Goal: Information Seeking & Learning: Learn about a topic

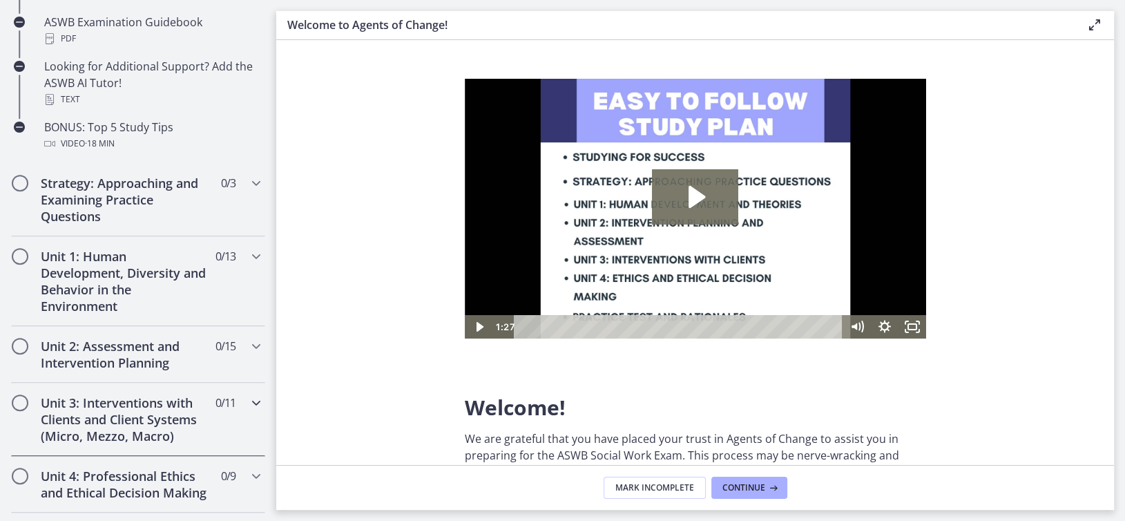
scroll to position [759, 0]
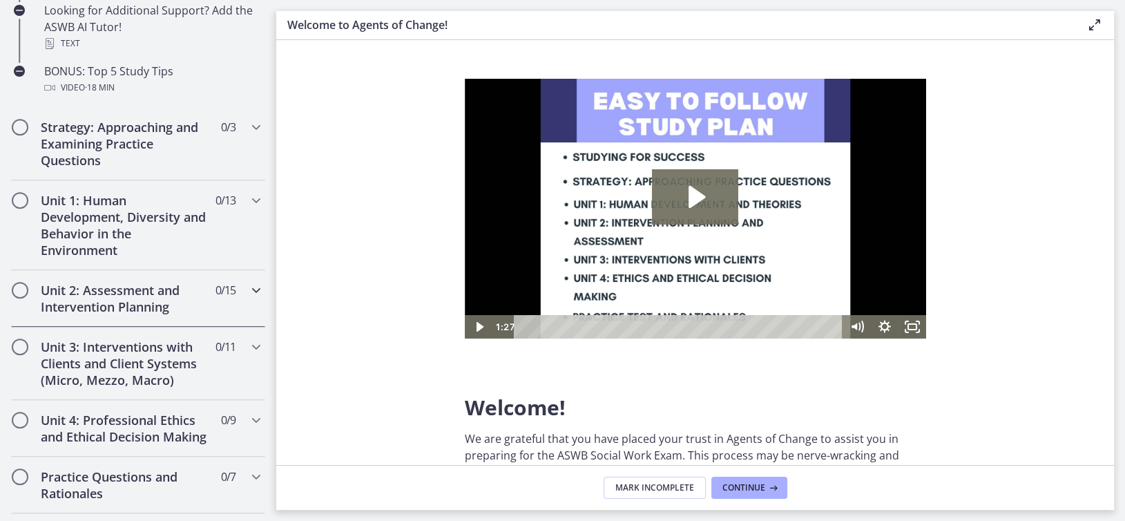
click at [97, 283] on h2 "Unit 2: Assessment and Intervention Planning" at bounding box center [125, 298] width 168 height 33
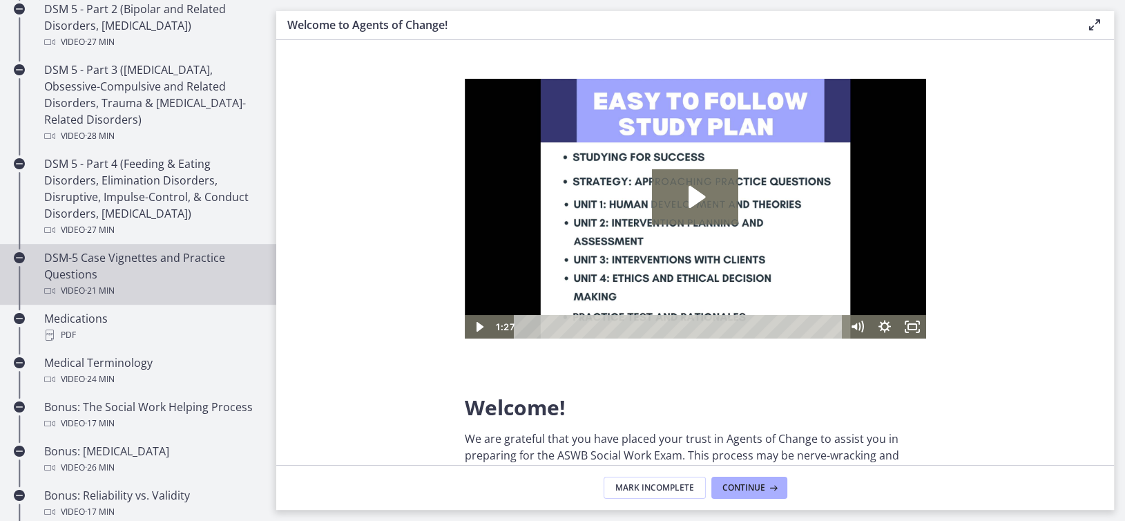
click at [115, 269] on div "DSM-5 Case Vignettes and Practice Questions Video · 21 min" at bounding box center [151, 274] width 215 height 50
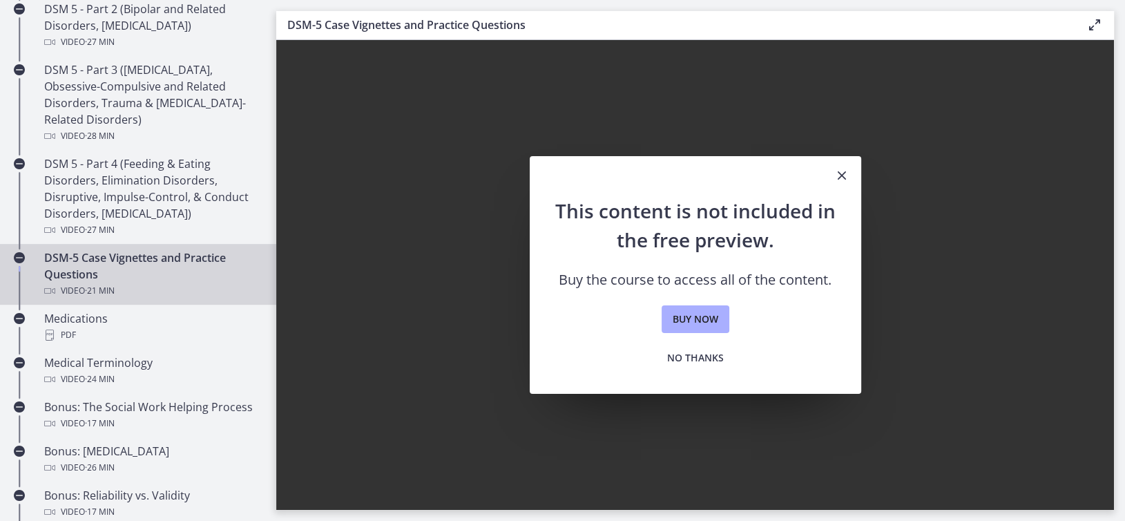
click at [844, 169] on icon "Close" at bounding box center [841, 175] width 17 height 17
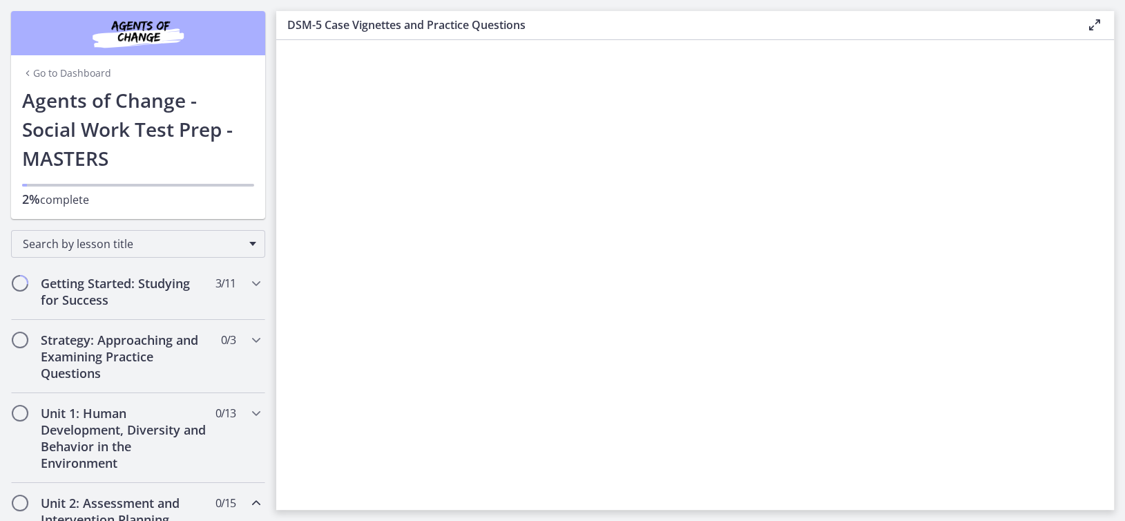
click at [32, 72] on link "Go to Dashboard" at bounding box center [66, 73] width 89 height 14
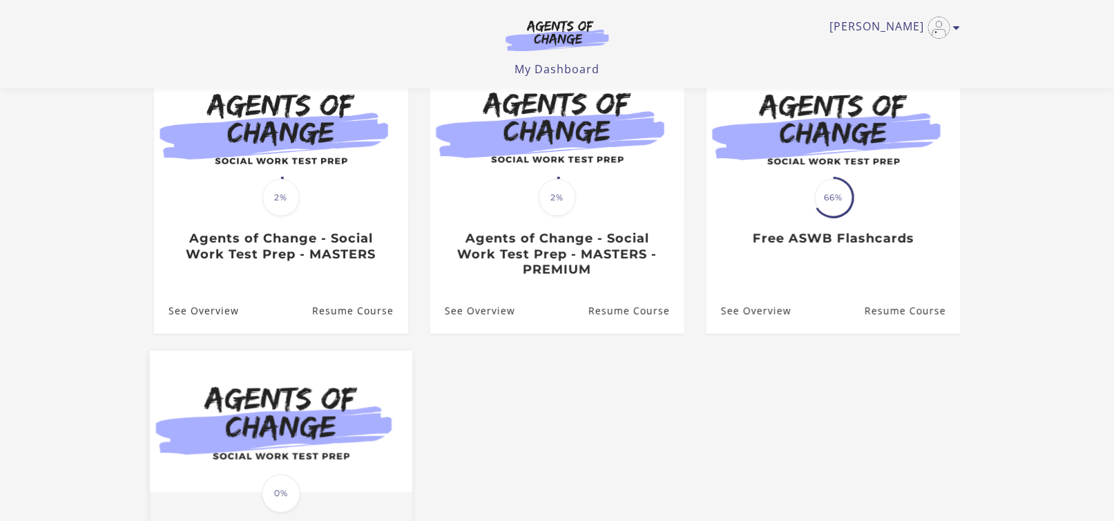
scroll to position [138, 0]
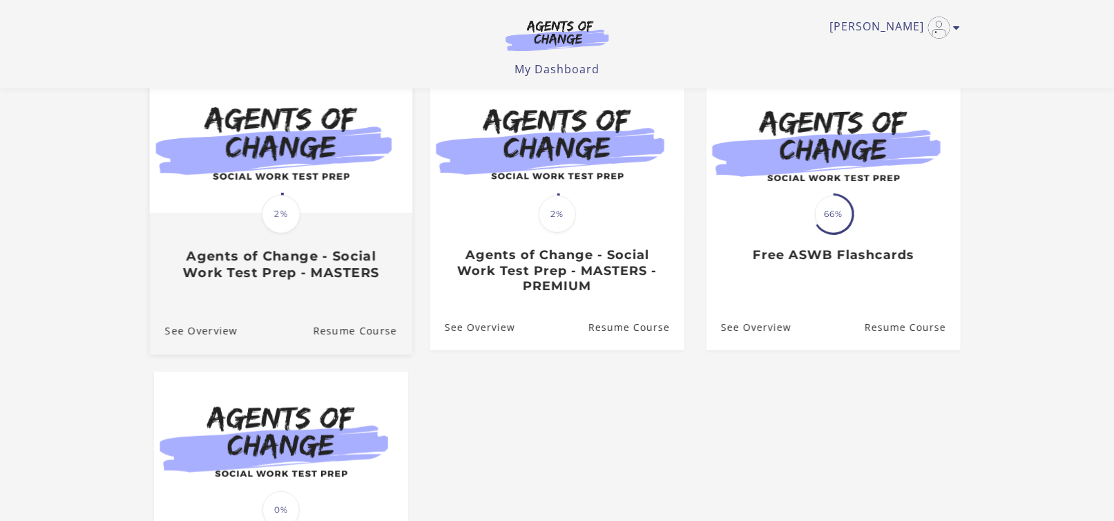
click at [313, 257] on h3 "Agents of Change - Social Work Test Prep - MASTERS" at bounding box center [280, 264] width 232 height 32
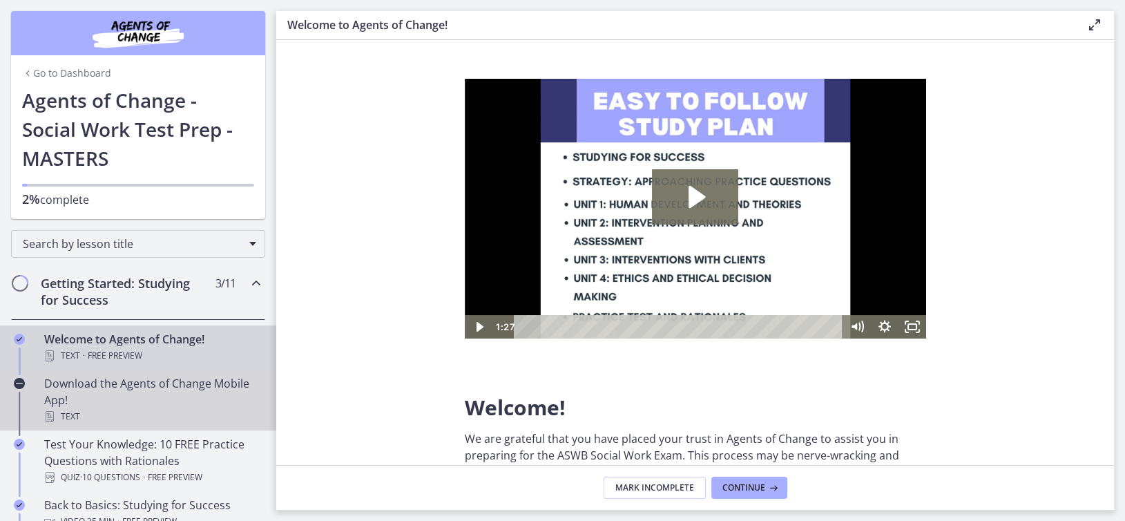
click at [88, 396] on div "Download the Agents of Change Mobile App! Text" at bounding box center [151, 400] width 215 height 50
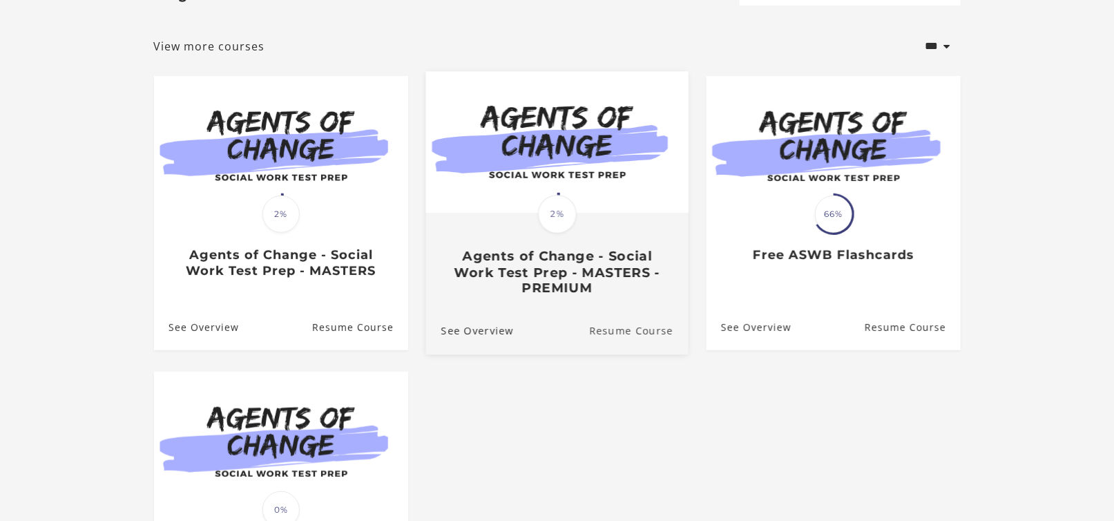
click at [644, 331] on link "Resume Course" at bounding box center [638, 330] width 99 height 46
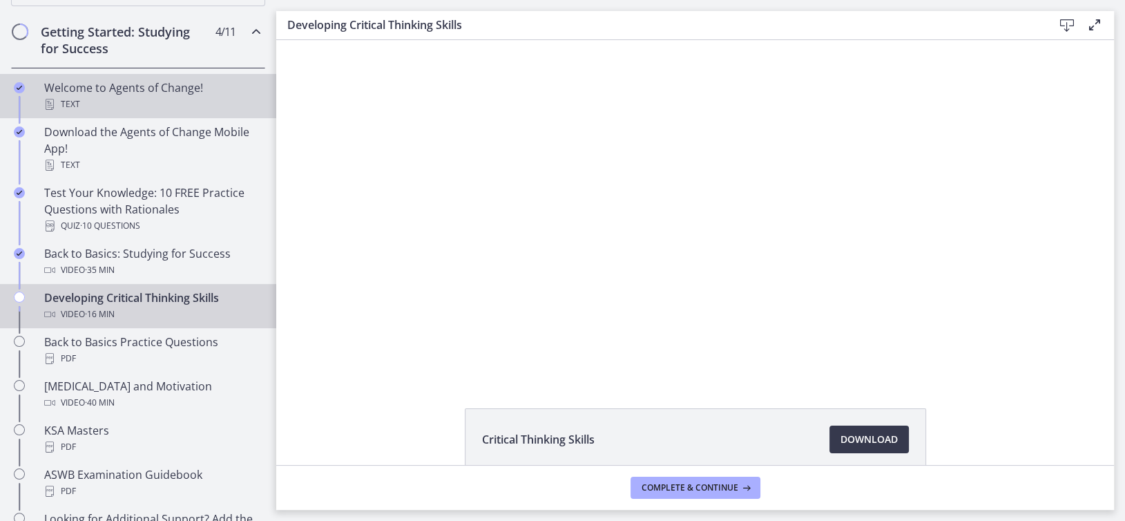
scroll to position [276, 0]
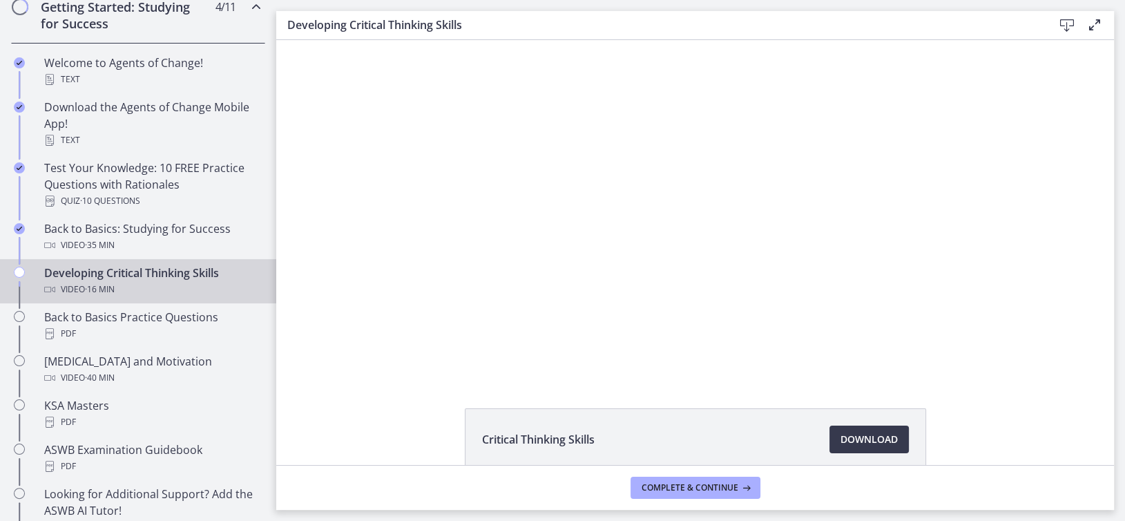
click at [79, 268] on div "Developing Critical Thinking Skills Video · 16 min" at bounding box center [151, 280] width 215 height 33
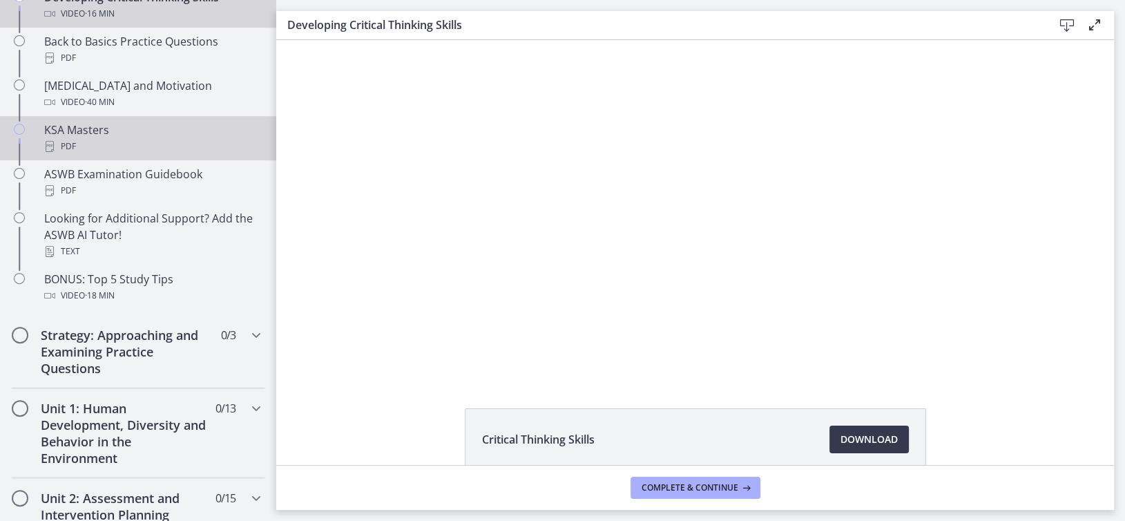
scroll to position [552, 0]
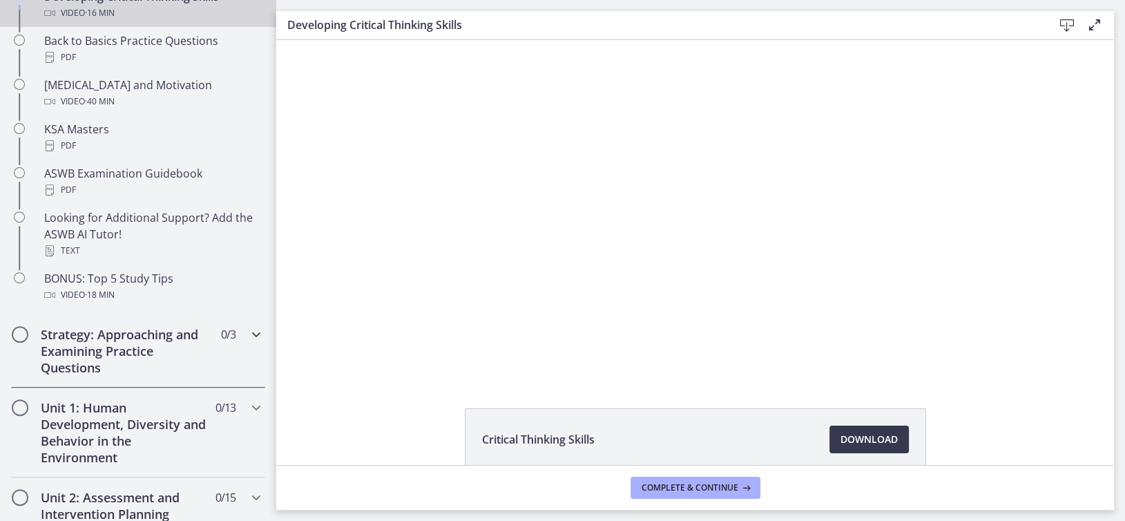
click at [103, 342] on h2 "Strategy: Approaching and Examining Practice Questions" at bounding box center [125, 351] width 168 height 50
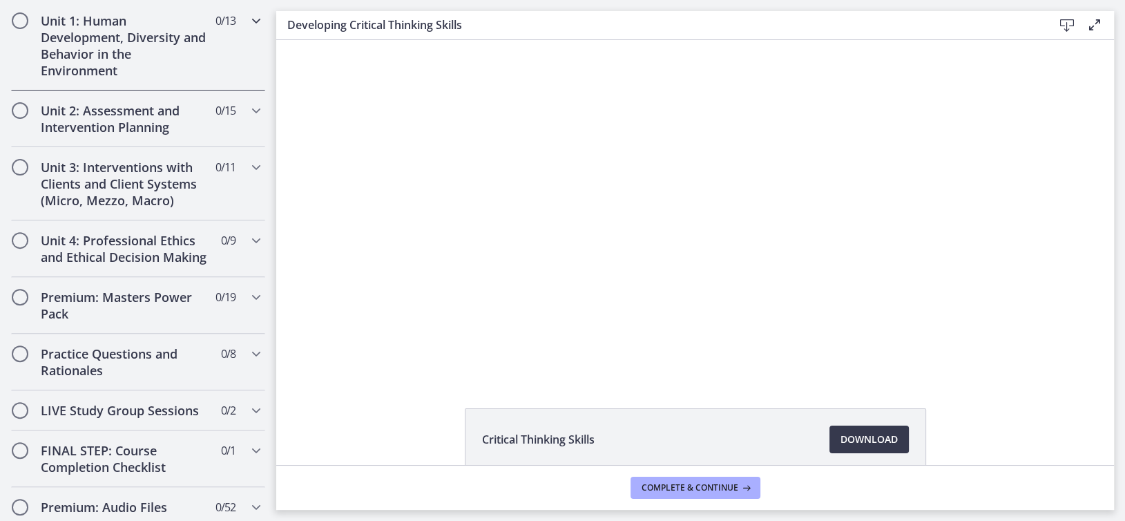
click at [104, 50] on h2 "Unit 1: Human Development, Diversity and Behavior in the Environment" at bounding box center [125, 45] width 168 height 66
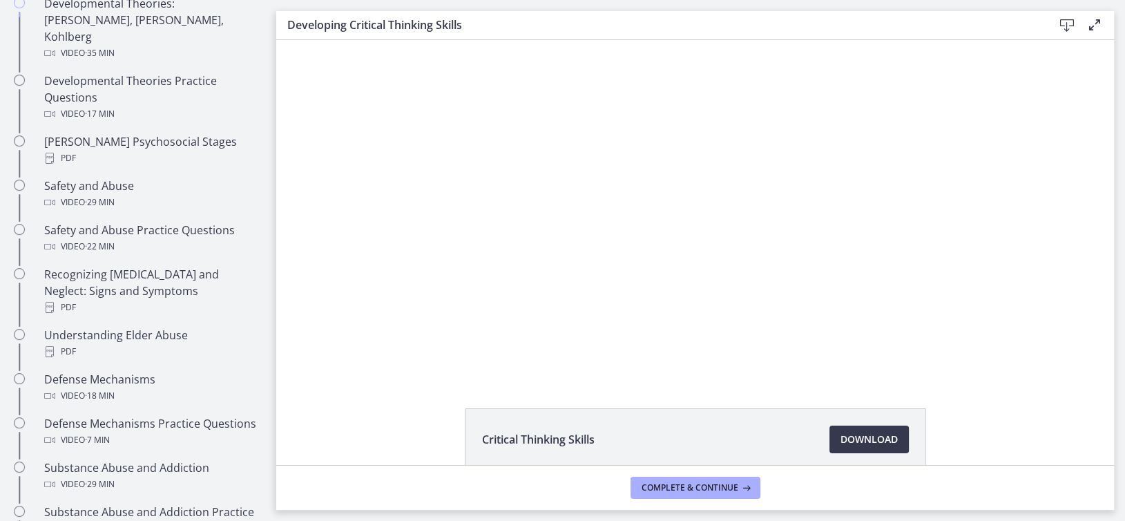
scroll to position [345, 0]
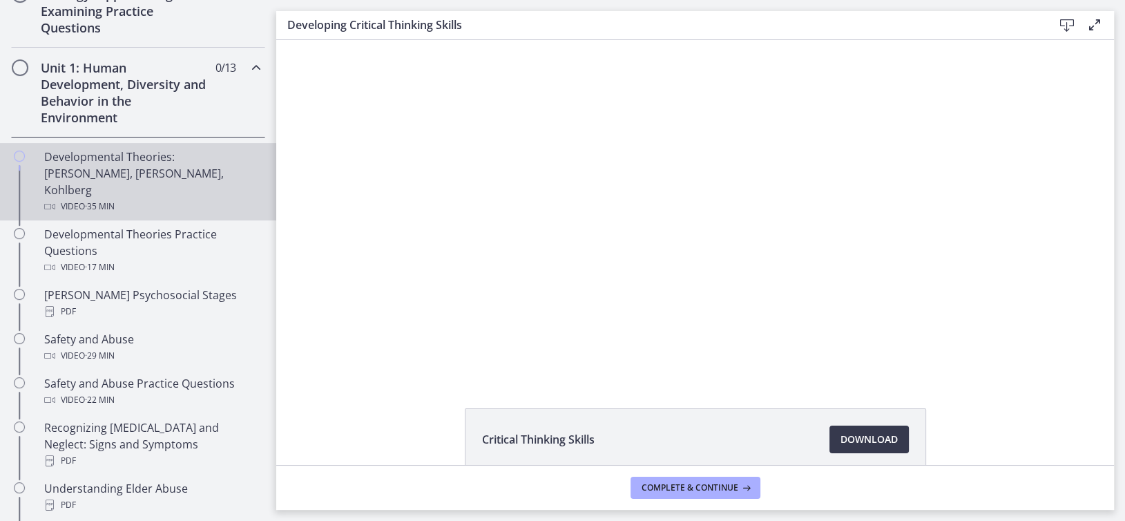
click at [81, 170] on div "Developmental Theories: Erikson, Piaget, Kohlberg Video · 35 min" at bounding box center [151, 181] width 215 height 66
click at [867, 441] on span "Download Opens in a new window" at bounding box center [868, 439] width 57 height 17
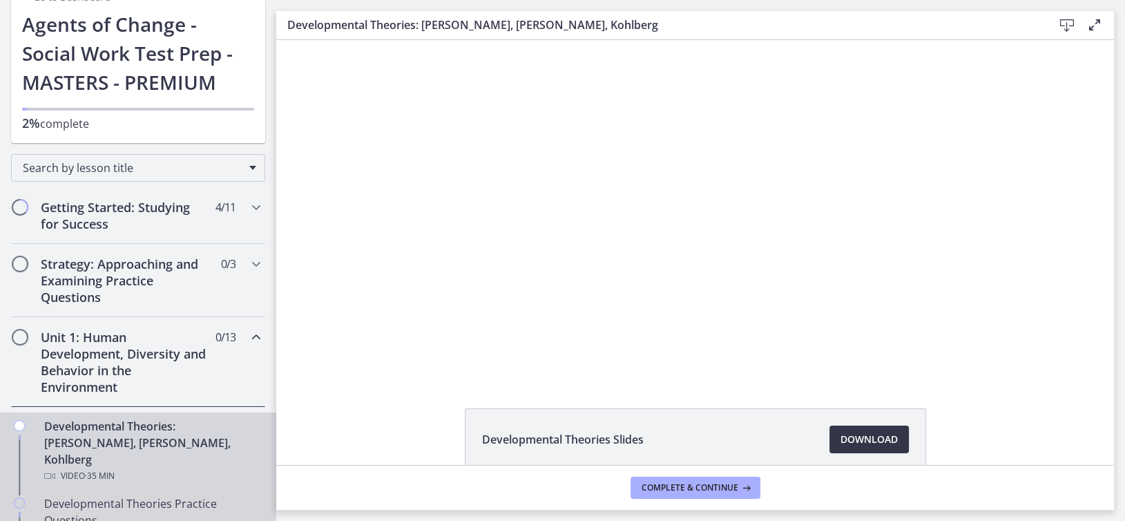
scroll to position [69, 0]
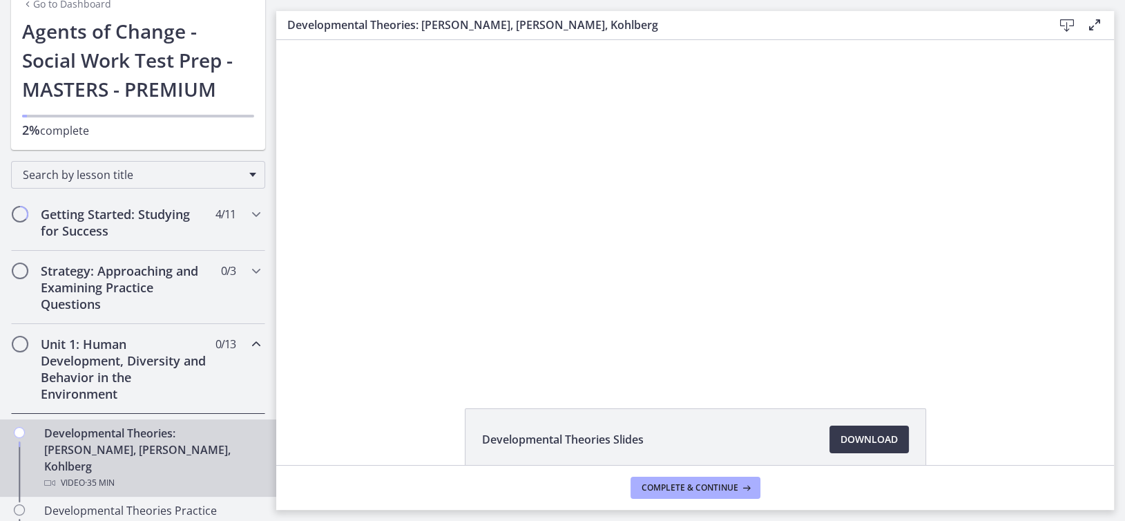
click at [18, 344] on span "Chapters" at bounding box center [20, 344] width 14 height 14
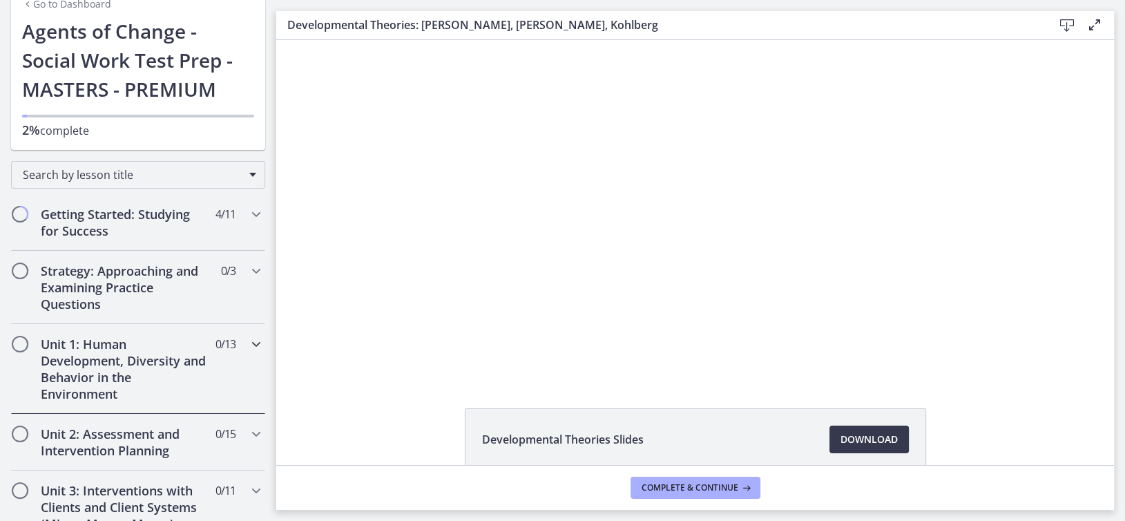
click at [12, 338] on span "Chapters" at bounding box center [20, 344] width 17 height 17
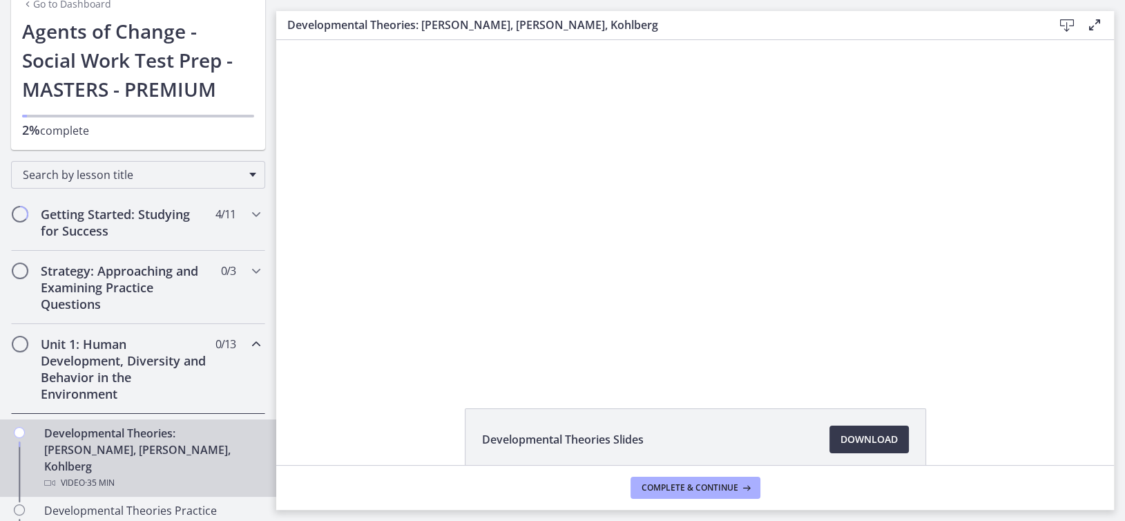
click at [55, 432] on div "Developmental Theories: Erikson, Piaget, Kohlberg Video · 35 min" at bounding box center [151, 458] width 215 height 66
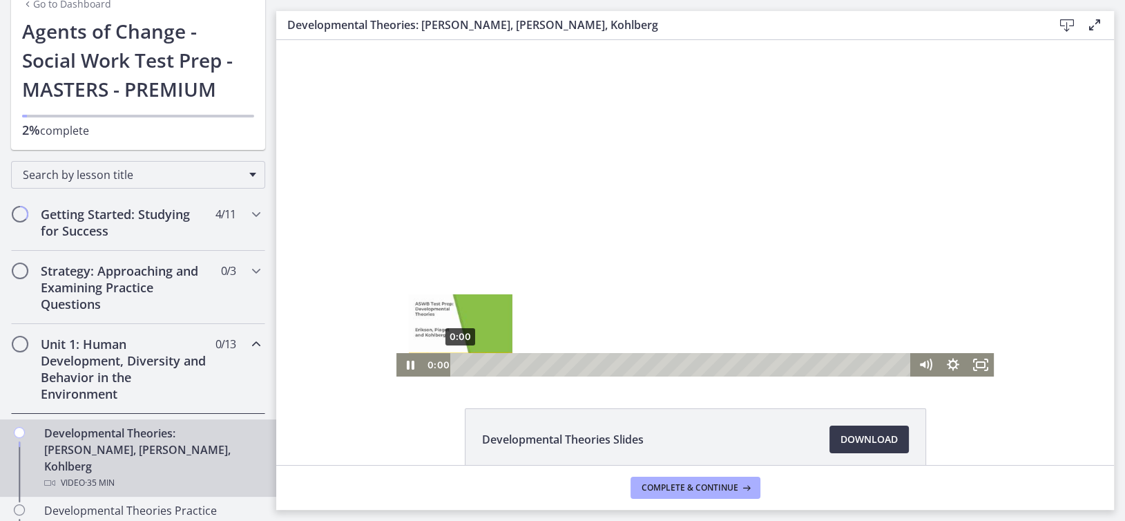
click at [460, 364] on div "0:00" at bounding box center [682, 364] width 444 height 23
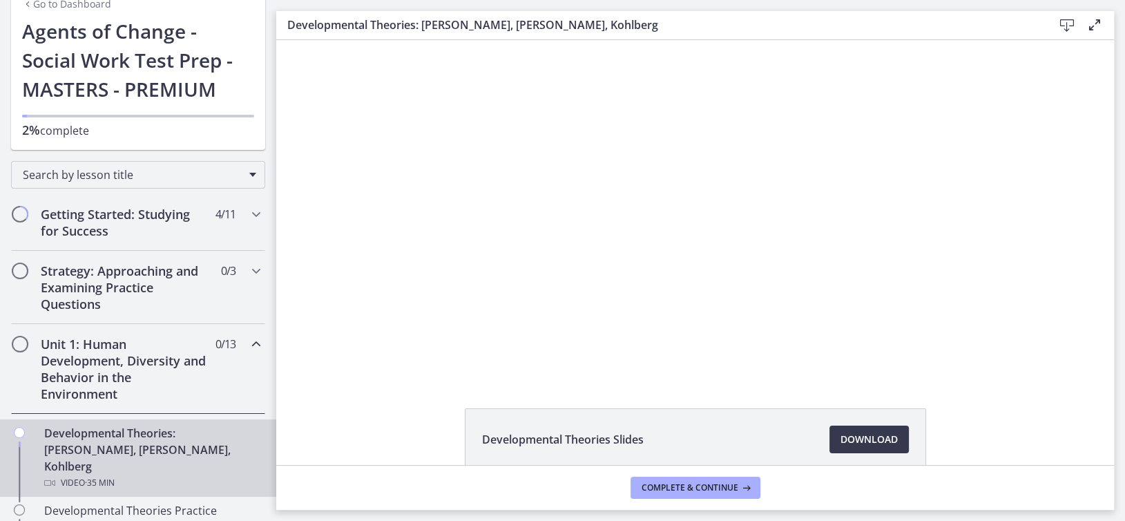
click at [386, 360] on div "Click for sound @keyframes VOLUME_SMALL_WAVE_FLASH { 0% { opacity: 0; } 33% { o…" at bounding box center [694, 208] width 837 height 336
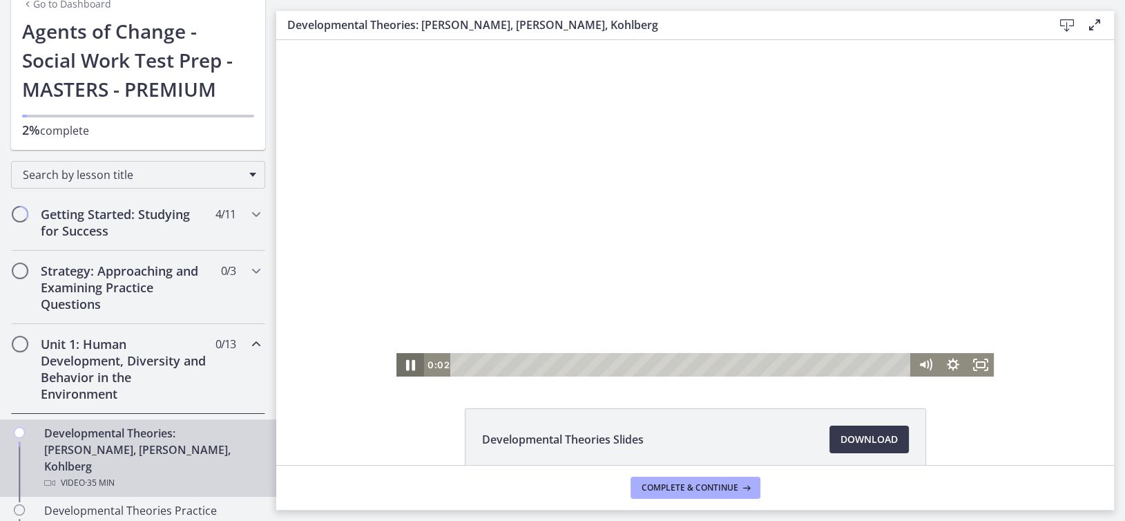
drag, startPoint x: 400, startPoint y: 364, endPoint x: 1042, endPoint y: 458, distance: 648.9
click at [400, 364] on icon "Pause" at bounding box center [409, 365] width 33 height 28
drag, startPoint x: 404, startPoint y: 364, endPoint x: 411, endPoint y: 364, distance: 7.6
click at [407, 364] on icon "Play Video" at bounding box center [410, 365] width 7 height 10
click at [429, 400] on div "Developmental Theories Slides Download Opens in a new window" at bounding box center [694, 252] width 837 height 425
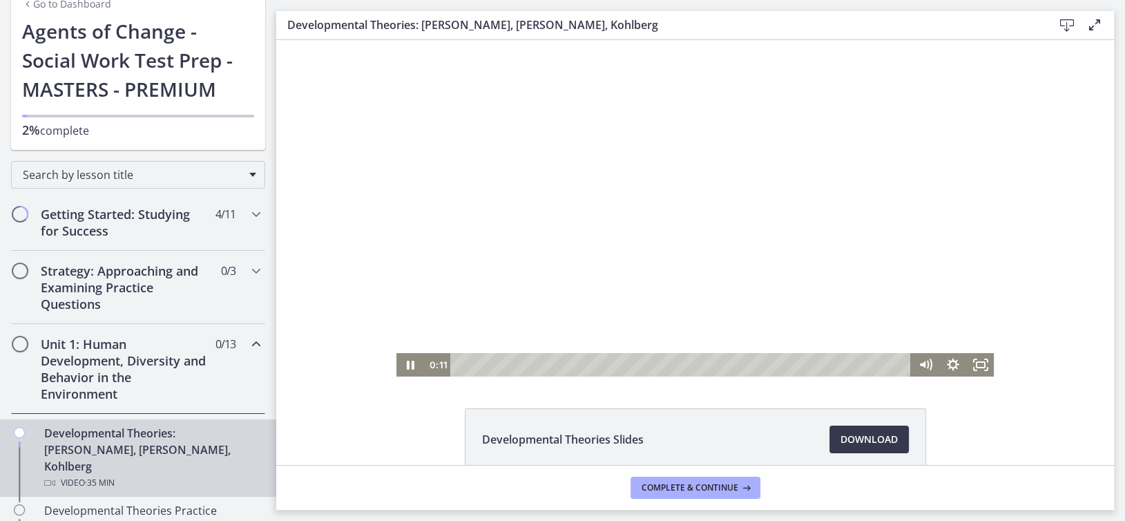
click at [663, 345] on div at bounding box center [695, 208] width 598 height 336
click at [927, 366] on icon "Mute" at bounding box center [928, 363] width 3 height 3
click at [928, 364] on g "Unmute" at bounding box center [930, 364] width 4 height 10
click at [440, 369] on div "0:00 0:00" at bounding box center [667, 364] width 487 height 23
click at [407, 362] on icon "Play Video" at bounding box center [410, 365] width 7 height 10
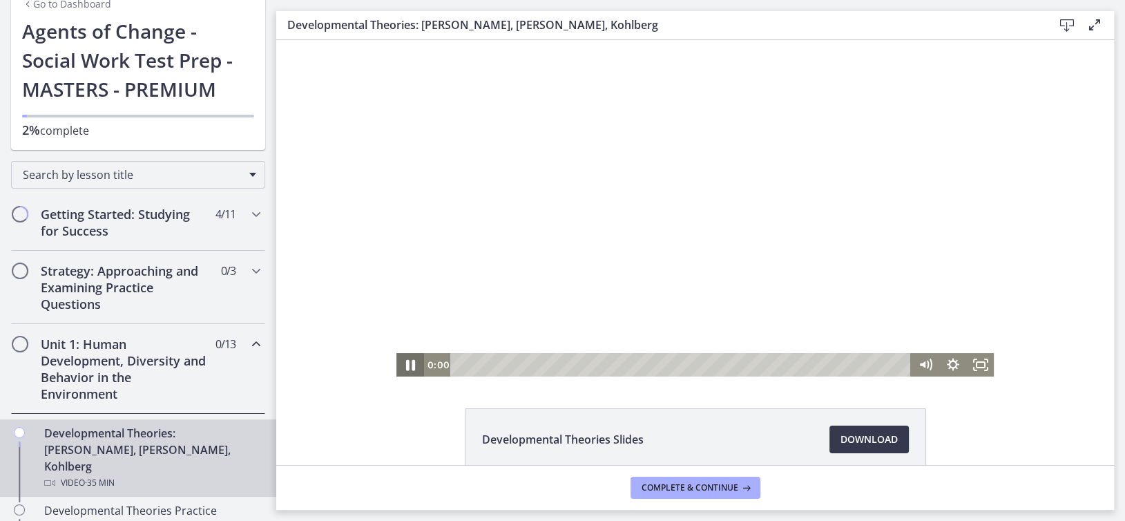
click at [406, 362] on icon "Pause" at bounding box center [409, 365] width 33 height 28
click at [407, 364] on icon "Play Video" at bounding box center [410, 365] width 7 height 10
drag, startPoint x: 410, startPoint y: 469, endPoint x: 617, endPoint y: 479, distance: 207.4
click at [410, 469] on footer "Complete & continue" at bounding box center [694, 487] width 837 height 45
drag, startPoint x: 460, startPoint y: 365, endPoint x: 431, endPoint y: 365, distance: 29.0
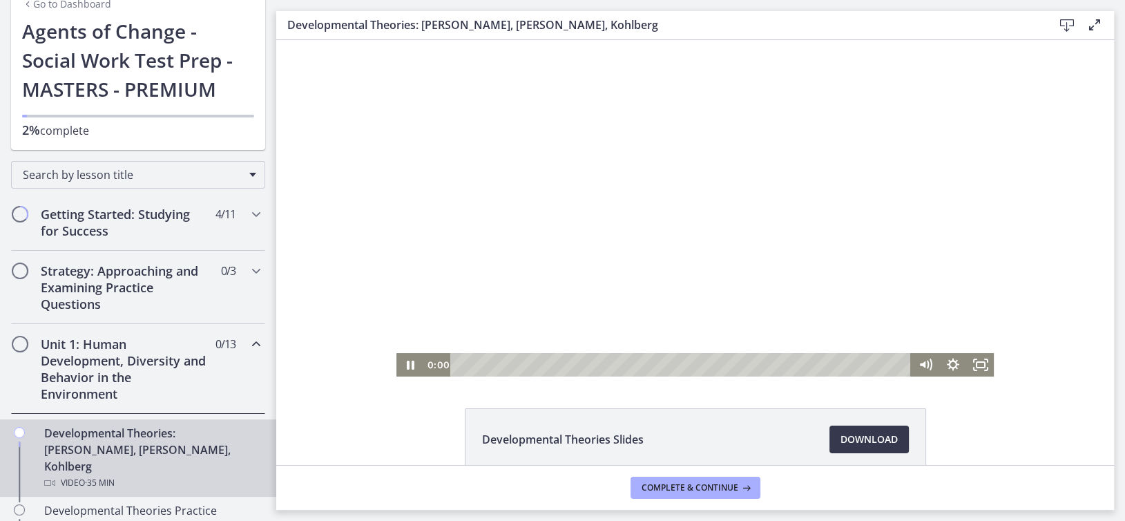
click at [431, 365] on div "0:00 0:00" at bounding box center [667, 364] width 487 height 23
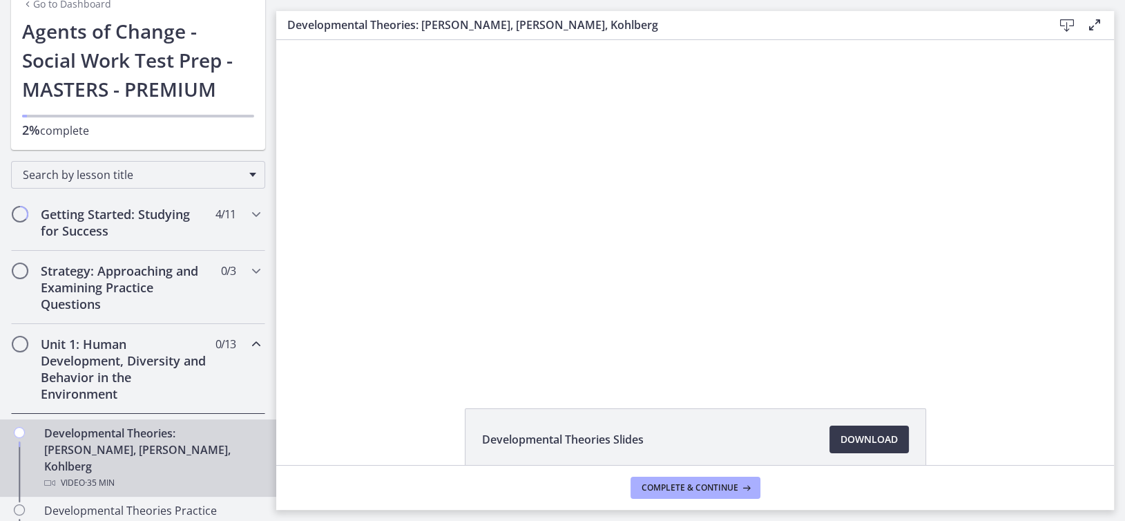
click at [1035, 139] on div "Click for sound @keyframes VOLUME_SMALL_WAVE_FLASH { 0% { opacity: 0; } 33% { o…" at bounding box center [694, 208] width 837 height 336
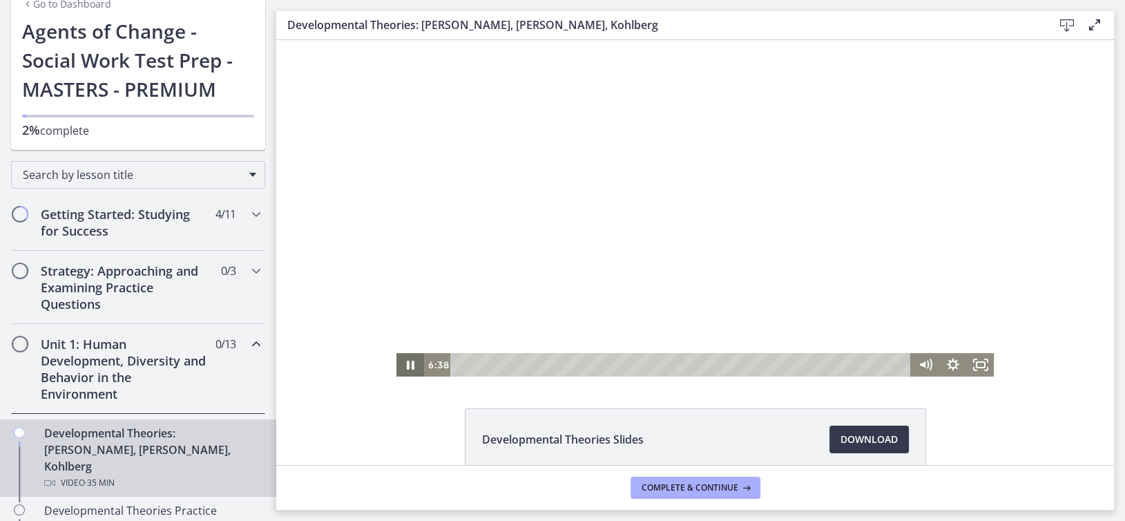
click at [409, 366] on icon "Pause" at bounding box center [410, 364] width 28 height 23
click at [398, 369] on icon "Play Video" at bounding box center [411, 364] width 28 height 23
click at [553, 365] on div "7:38" at bounding box center [682, 364] width 444 height 23
click at [549, 362] on div "7:22" at bounding box center [682, 364] width 444 height 23
click at [405, 362] on icon "Pause" at bounding box center [409, 365] width 33 height 28
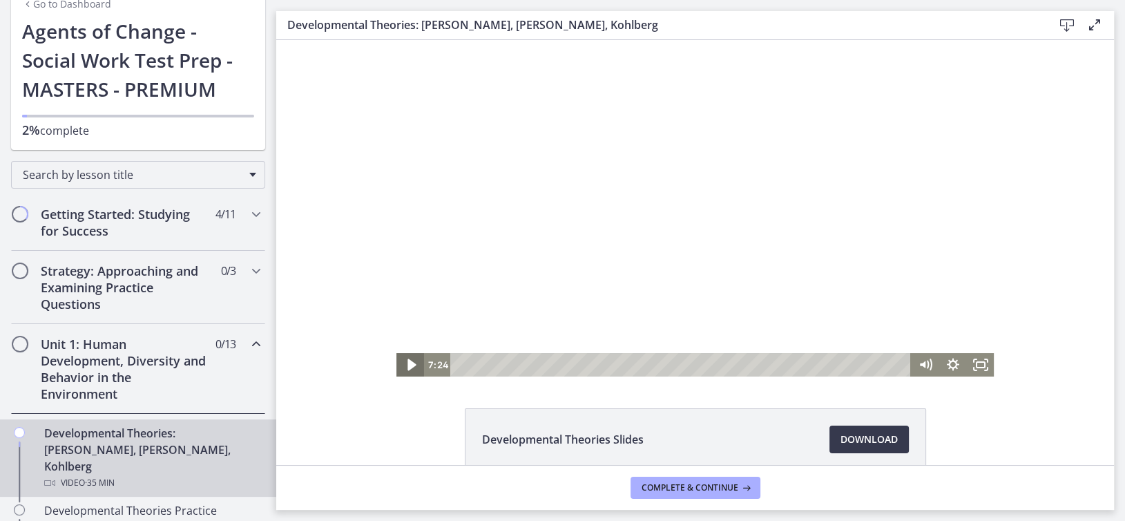
click at [407, 362] on icon "Play Video" at bounding box center [411, 365] width 8 height 12
click at [565, 364] on div "Playbar" at bounding box center [569, 364] width 8 height 8
click at [628, 363] on div "13:33" at bounding box center [682, 364] width 444 height 23
click at [402, 362] on icon "Pause" at bounding box center [409, 365] width 33 height 28
